Goal: Task Accomplishment & Management: Manage account settings

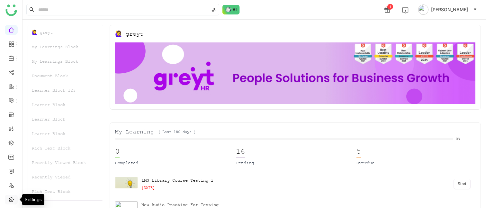
click at [11, 196] on link at bounding box center [11, 198] width 6 height 5
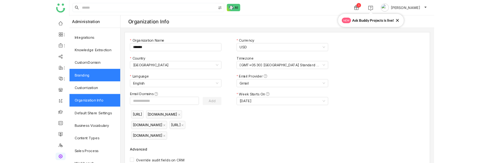
scroll to position [48, 0]
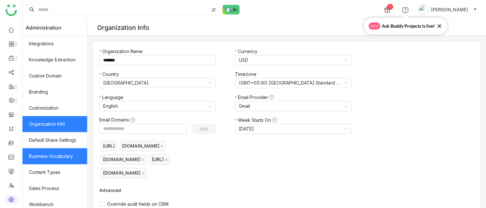
click at [48, 153] on link "Business Vocabulary" at bounding box center [54, 156] width 65 height 16
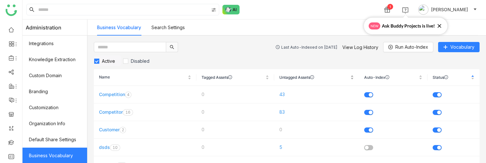
click at [351, 78] on nz-table-sorters "Untagged Assets" at bounding box center [316, 78] width 75 height 6
click at [110, 94] on link "Competitor" at bounding box center [111, 94] width 24 height 5
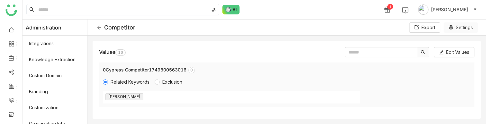
click at [452, 29] on icon at bounding box center [450, 27] width 4 height 4
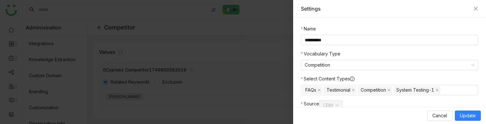
click at [228, 58] on div at bounding box center [243, 62] width 486 height 124
click at [231, 48] on div at bounding box center [243, 62] width 486 height 124
click at [472, 9] on div "Settings" at bounding box center [389, 8] width 177 height 7
click at [475, 8] on icon "Close" at bounding box center [475, 9] width 4 height 4
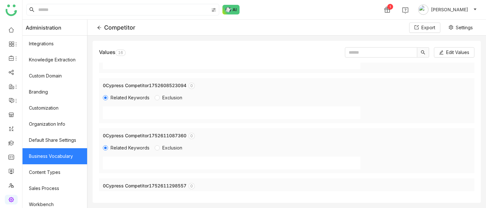
scroll to position [669, 0]
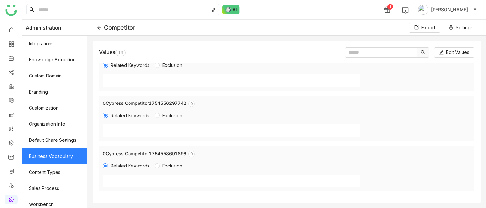
click at [99, 25] on div "Competitor" at bounding box center [116, 27] width 38 height 7
click at [101, 26] on icon at bounding box center [99, 27] width 4 height 4
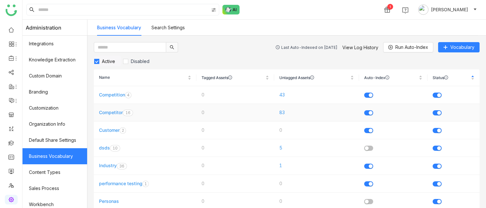
click at [110, 111] on link "Competitor" at bounding box center [111, 112] width 24 height 5
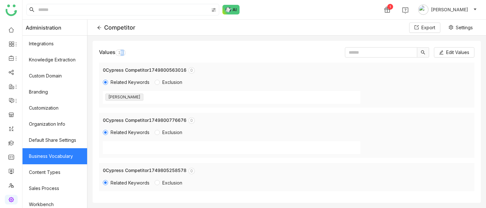
drag, startPoint x: 119, startPoint y: 51, endPoint x: 154, endPoint y: 51, distance: 35.0
click at [154, 51] on div "Values 0 1 2 3 4 5 6 7 8 9 0 1 2 3 4 5 6 7 8 9 Edit Values" at bounding box center [286, 52] width 375 height 10
click at [99, 25] on icon at bounding box center [99, 27] width 4 height 4
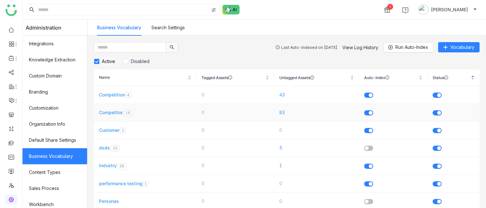
click at [282, 112] on td "83" at bounding box center [316, 113] width 85 height 18
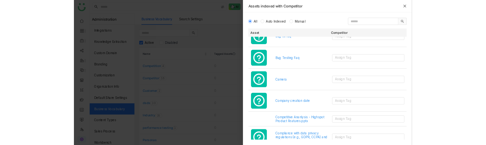
scroll to position [549, 0]
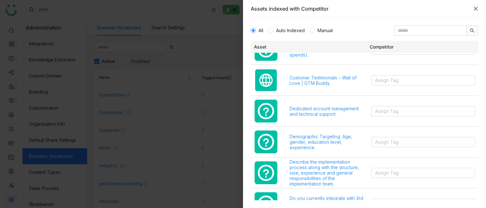
click at [476, 6] on icon "Close" at bounding box center [475, 8] width 5 height 5
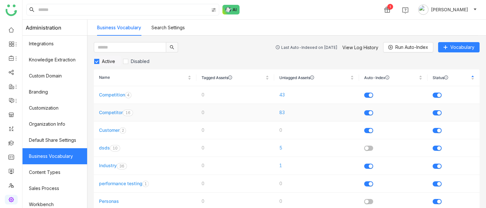
click at [116, 113] on link "Competitor" at bounding box center [111, 112] width 24 height 5
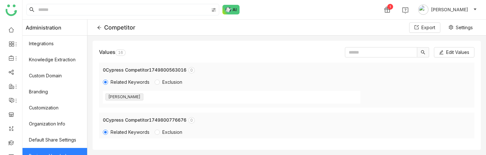
click at [99, 27] on icon at bounding box center [99, 28] width 4 height 4
